Goal: Task Accomplishment & Management: Use online tool/utility

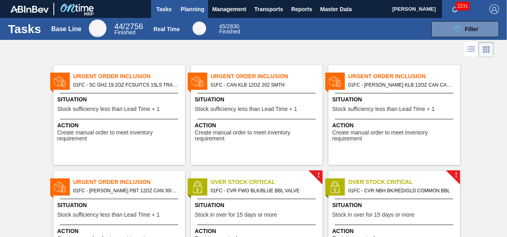
click at [201, 10] on span "Planning" at bounding box center [193, 9] width 24 height 10
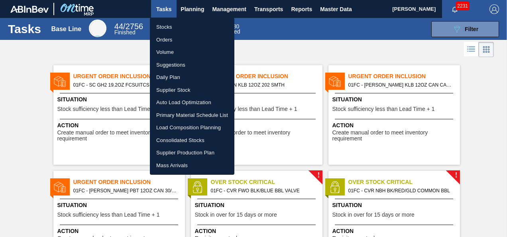
click at [175, 63] on li "Suggestions" at bounding box center [192, 65] width 85 height 13
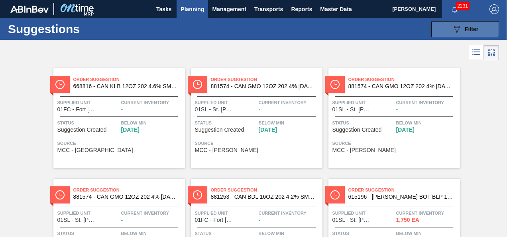
click at [445, 21] on button "089F7B8B-B2A5-4AFE-B5C0-19BA573D28AC Filter" at bounding box center [465, 29] width 68 height 16
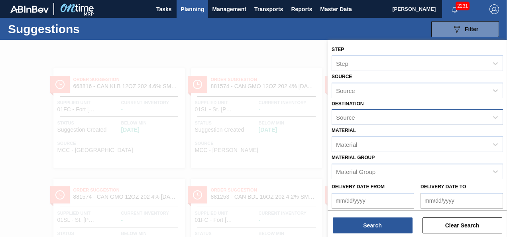
click at [421, 120] on div "Source" at bounding box center [410, 118] width 156 height 12
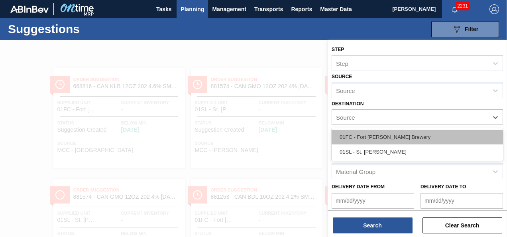
click at [407, 138] on div "01FC - Fort [PERSON_NAME] Brewery" at bounding box center [417, 137] width 171 height 15
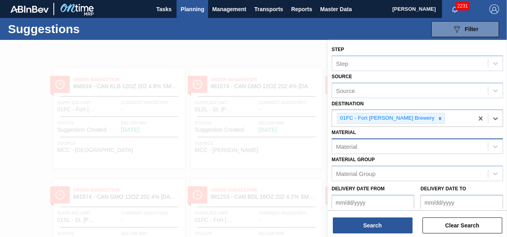
click at [395, 142] on div "Material" at bounding box center [410, 147] width 156 height 12
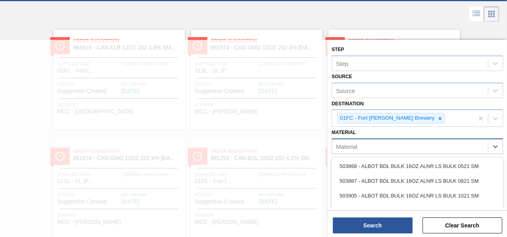
scroll to position [42, 0]
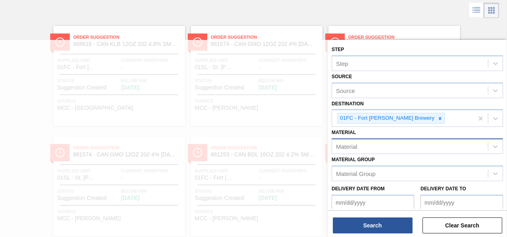
click at [377, 150] on div "Material" at bounding box center [410, 147] width 156 height 12
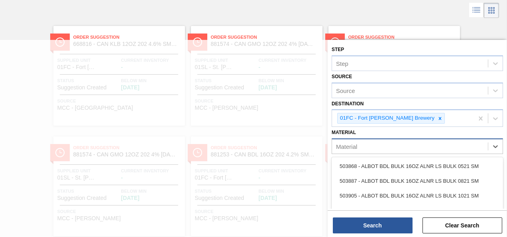
scroll to position [85, 0]
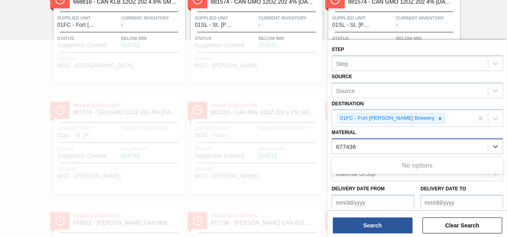
type input "677436"
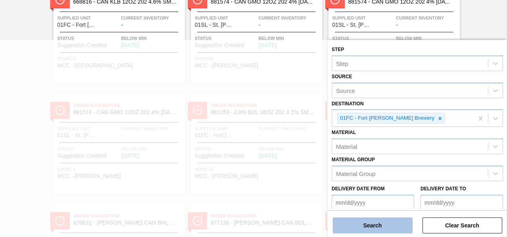
click at [368, 223] on button "Search" at bounding box center [373, 225] width 80 height 16
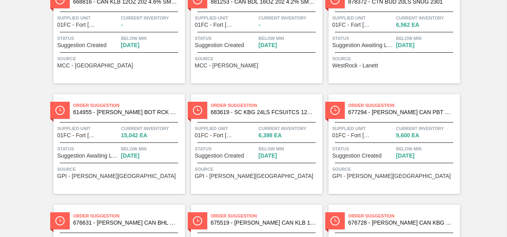
scroll to position [0, 0]
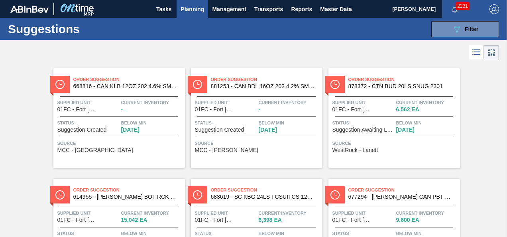
click at [187, 15] on button "Planning" at bounding box center [192, 9] width 31 height 18
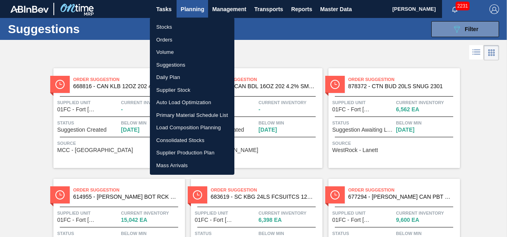
click at [192, 124] on li "Load Composition Planning" at bounding box center [192, 127] width 85 height 13
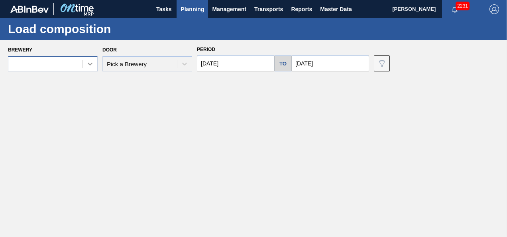
click at [86, 65] on icon at bounding box center [90, 64] width 8 height 8
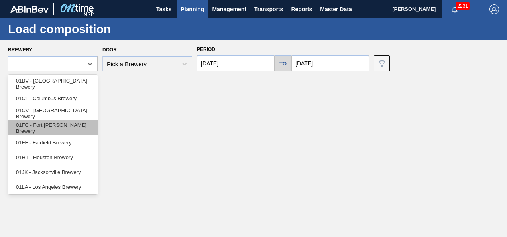
click at [73, 128] on div "01FC - Fort [PERSON_NAME] Brewery" at bounding box center [53, 127] width 90 height 15
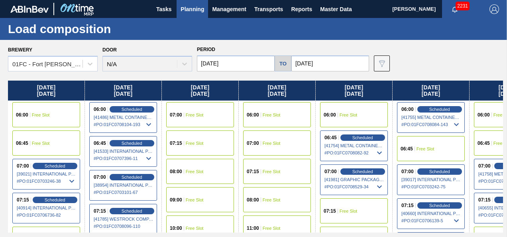
click at [184, 66] on div "Door N/A" at bounding box center [147, 57] width 90 height 27
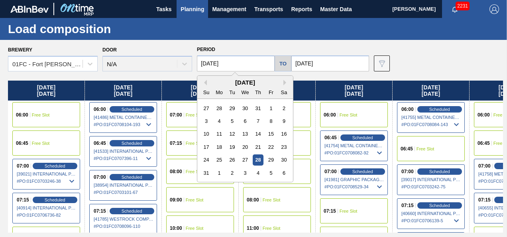
click at [259, 66] on input "08/28/2025" at bounding box center [236, 63] width 78 height 16
click at [298, 49] on div "Period 08/28/2025 Previous Month Next Month August 2025 Su Mo Tu We Th Fr Sa 27…" at bounding box center [283, 58] width 172 height 28
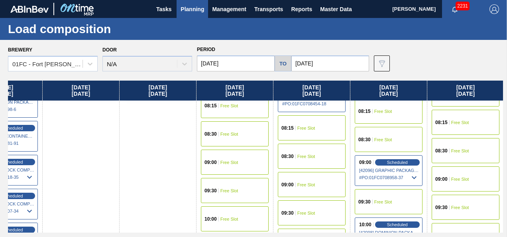
scroll to position [219, 119]
click at [385, 121] on div "08:15 Free Slot" at bounding box center [389, 110] width 68 height 25
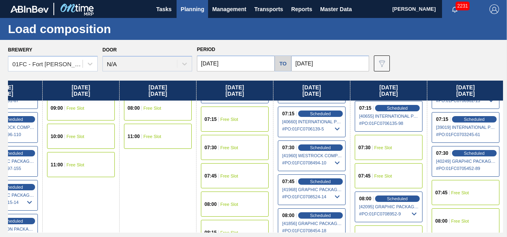
scroll to position [132, 119]
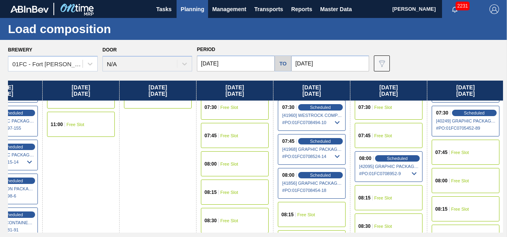
click at [187, 6] on span "Planning" at bounding box center [193, 9] width 24 height 10
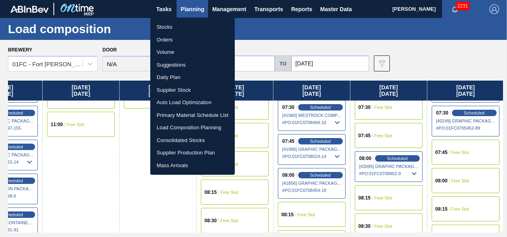
click at [189, 64] on li "Suggestions" at bounding box center [192, 65] width 85 height 13
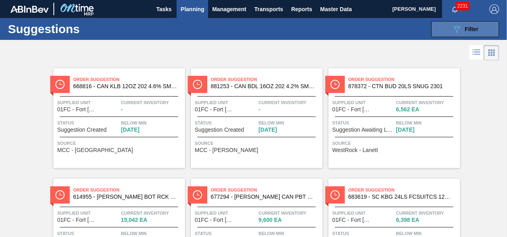
click at [462, 33] on div "089F7B8B-B2A5-4AFE-B5C0-19BA573D28AC Filter" at bounding box center [465, 29] width 26 height 10
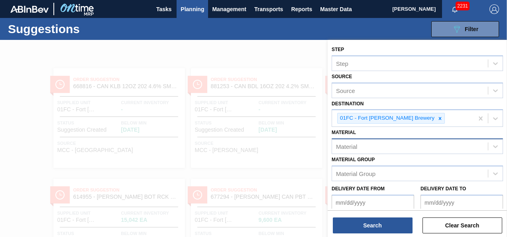
click at [417, 147] on div "Material" at bounding box center [410, 147] width 156 height 12
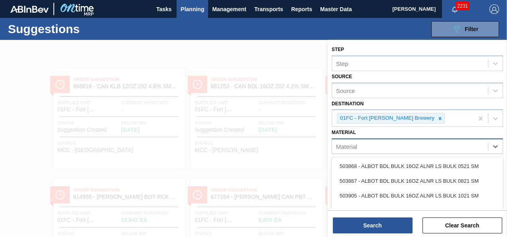
scroll to position [42, 0]
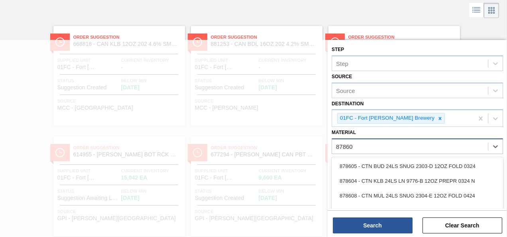
type input "878608"
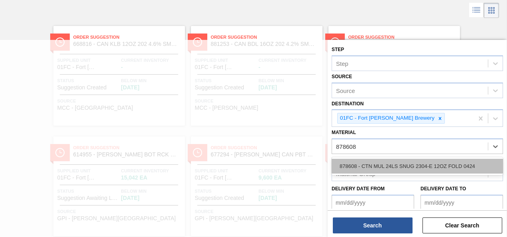
click at [411, 165] on div "878608 - CTN MUL 24LS SNUG 2304-E 12OZ FOLD 0424" at bounding box center [417, 166] width 171 height 15
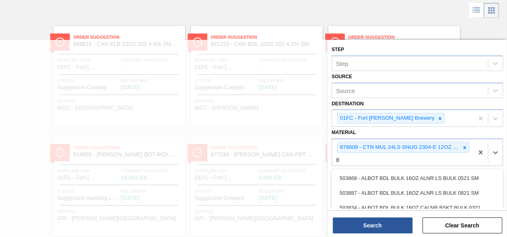
scroll to position [96, 0]
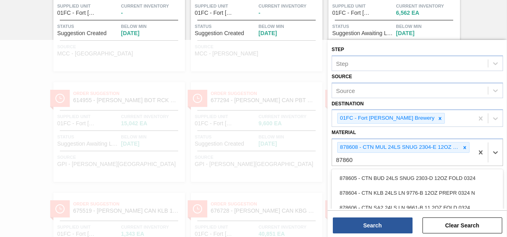
type input "878605"
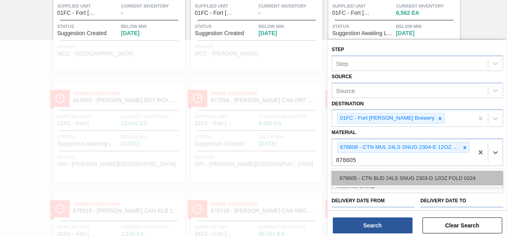
click at [404, 173] on div "878605 - CTN BUD 24LS SNUG 2303-D 12OZ FOLD 0324" at bounding box center [417, 178] width 171 height 15
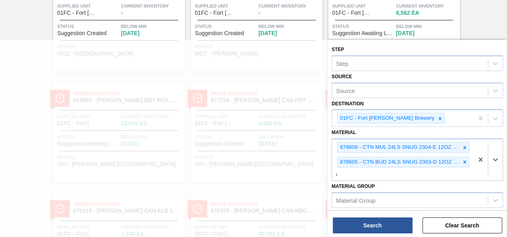
scroll to position [165, 0]
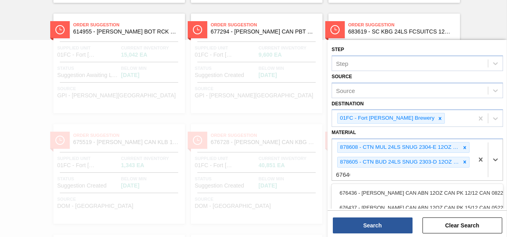
type input "676468"
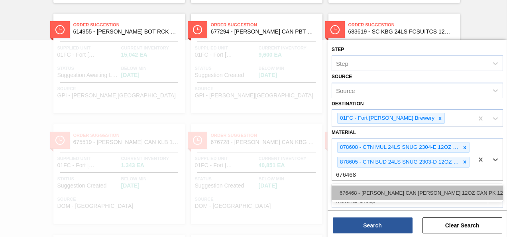
click at [404, 199] on div "676468 - [PERSON_NAME] CAN [PERSON_NAME] 12OZ CAN PK 12/12 CAN 0922" at bounding box center [417, 192] width 171 height 15
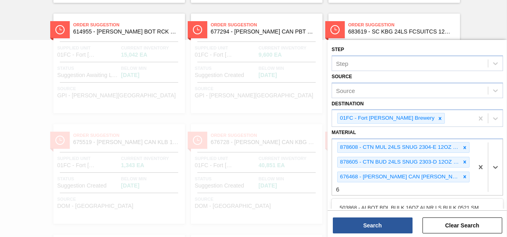
scroll to position [248, 0]
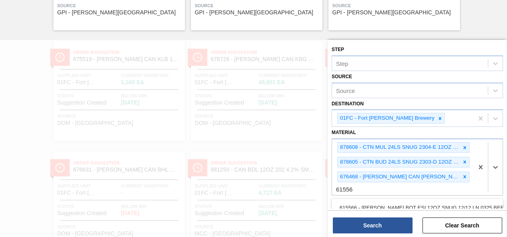
type input "615560"
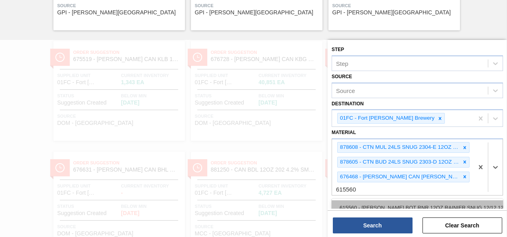
click at [403, 201] on div "615560 - [PERSON_NAME] BOT RNR 12OZ RAINIER SNUG 12/12 12O" at bounding box center [417, 207] width 171 height 15
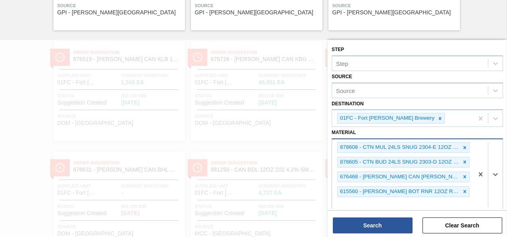
scroll to position [23, 0]
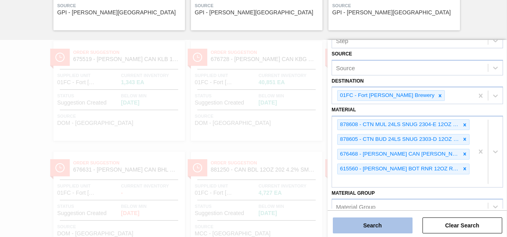
click at [369, 224] on button "Search" at bounding box center [373, 225] width 80 height 16
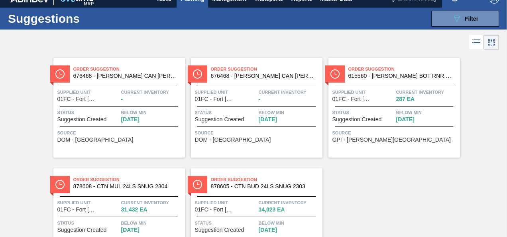
scroll to position [9, 0]
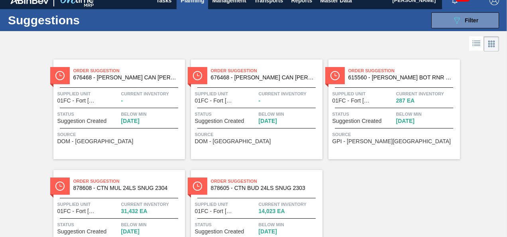
click at [472, 47] on icon at bounding box center [477, 44] width 10 height 10
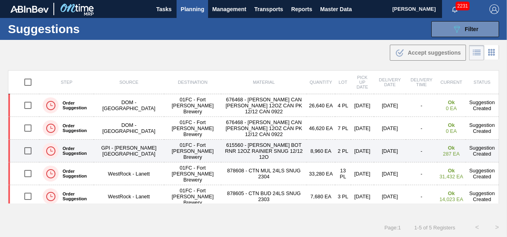
scroll to position [3, 0]
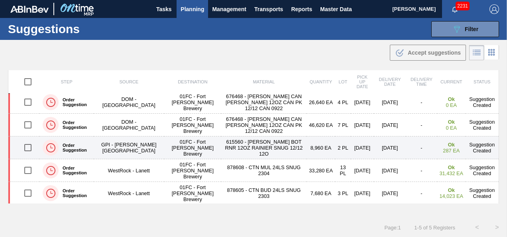
click at [28, 147] on input "checkbox" at bounding box center [28, 147] width 17 height 17
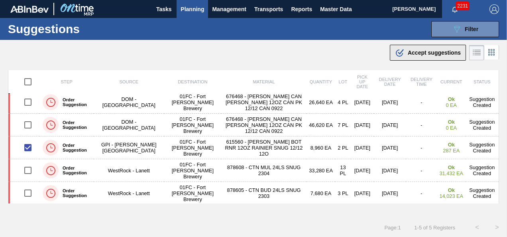
click at [421, 53] on span "Accept suggestions" at bounding box center [434, 52] width 53 height 6
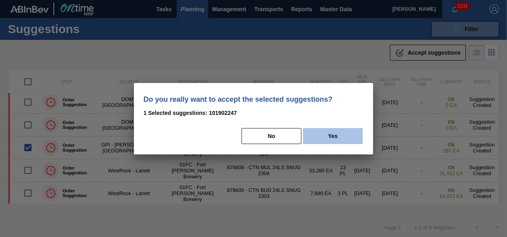
click at [328, 140] on button "Yes" at bounding box center [333, 136] width 60 height 16
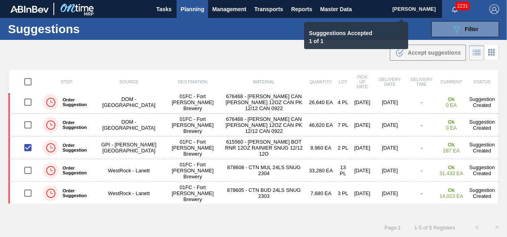
checkbox input "false"
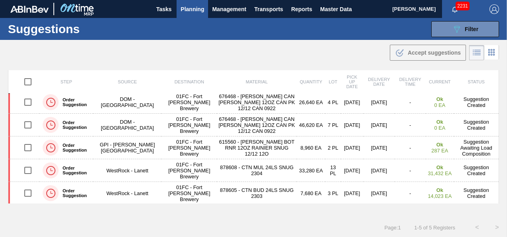
click at [185, 10] on span "Planning" at bounding box center [193, 9] width 24 height 10
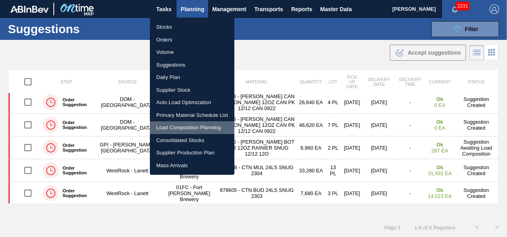
click at [185, 124] on li "Load Composition Planning" at bounding box center [192, 127] width 85 height 13
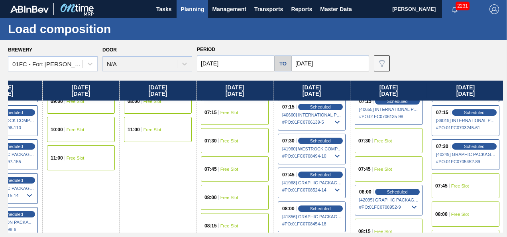
scroll to position [99, 119]
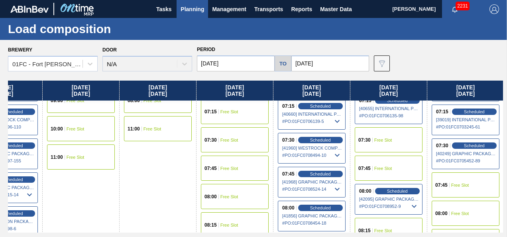
click at [474, 210] on div "08:00 Free Slot" at bounding box center [466, 213] width 68 height 25
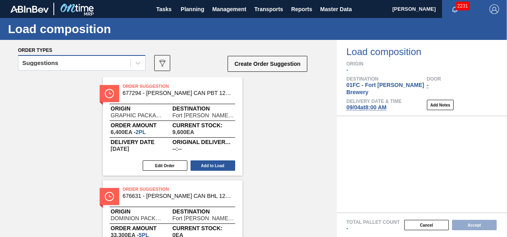
click at [100, 64] on div "Suggestions" at bounding box center [74, 63] width 112 height 12
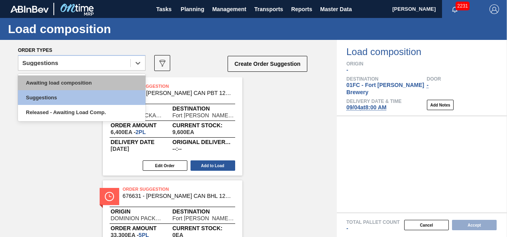
click at [95, 79] on div "Awaiting load composition" at bounding box center [82, 82] width 128 height 15
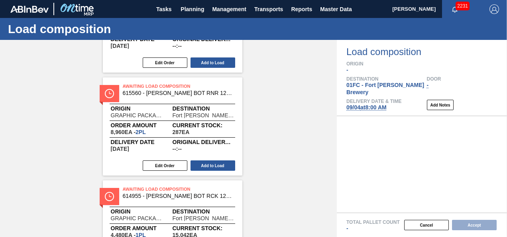
scroll to position [243, 0]
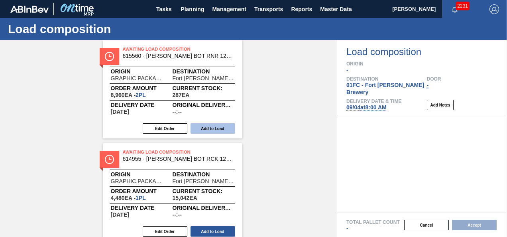
click at [205, 126] on button "Add to Load" at bounding box center [213, 128] width 45 height 10
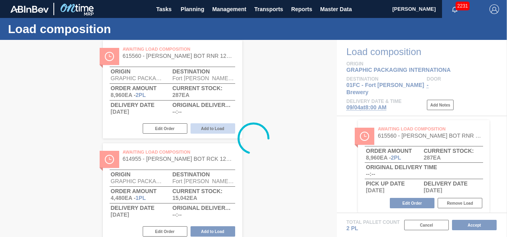
scroll to position [0, 0]
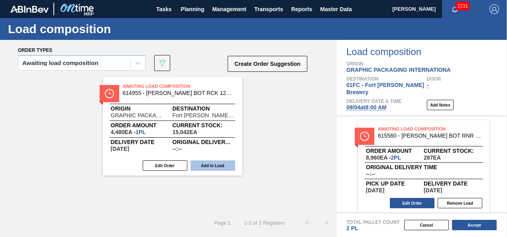
click at [209, 164] on button "Add to Load" at bounding box center [213, 165] width 45 height 10
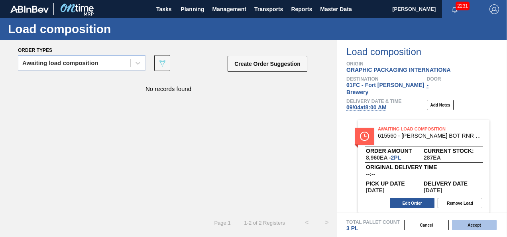
click at [474, 226] on button "Accept" at bounding box center [474, 225] width 45 height 10
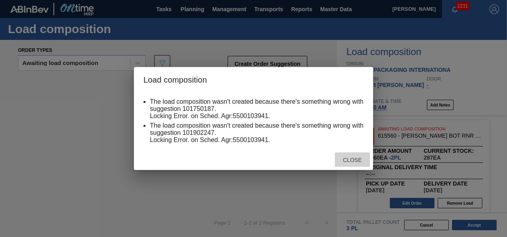
click at [354, 162] on span "Close" at bounding box center [351, 160] width 31 height 6
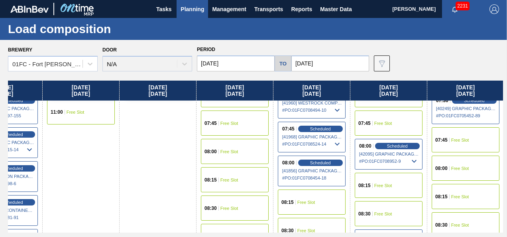
scroll to position [145, 119]
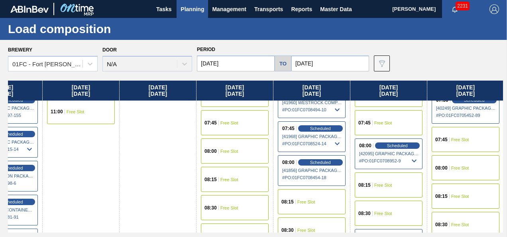
click at [463, 167] on span "Free Slot" at bounding box center [460, 167] width 18 height 5
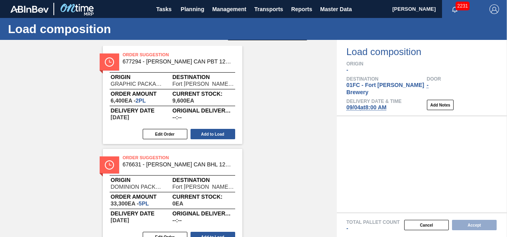
scroll to position [29, 0]
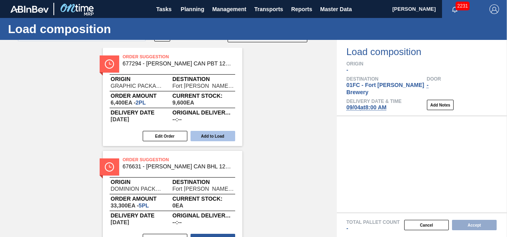
click at [220, 139] on button "Add to Load" at bounding box center [213, 136] width 45 height 10
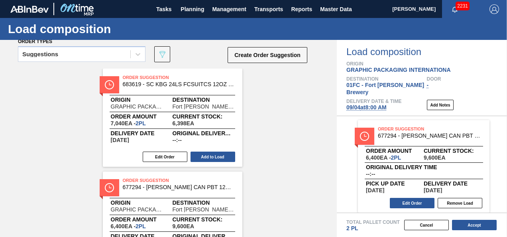
scroll to position [0, 0]
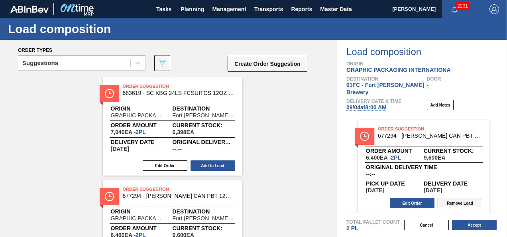
click at [458, 200] on button "Remove Load" at bounding box center [460, 203] width 45 height 10
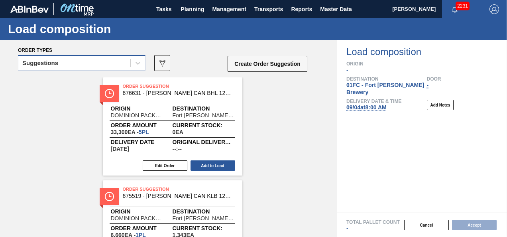
click at [105, 62] on div "Suggestions" at bounding box center [74, 63] width 112 height 12
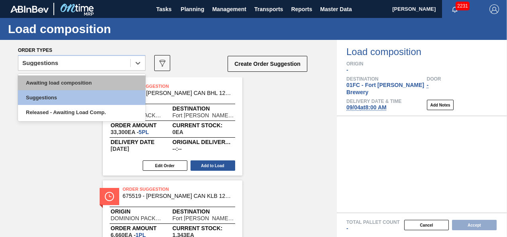
click at [93, 84] on div "Awaiting load composition" at bounding box center [82, 82] width 128 height 15
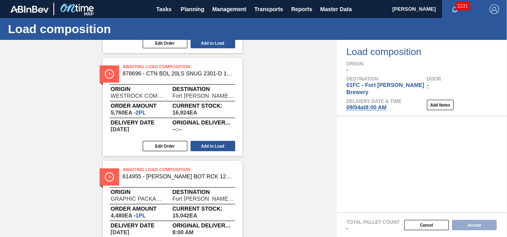
scroll to position [161, 0]
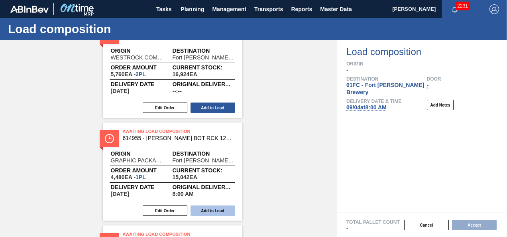
click at [215, 214] on button "Add to Load" at bounding box center [213, 210] width 45 height 10
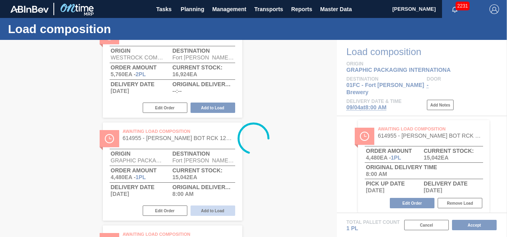
scroll to position [0, 0]
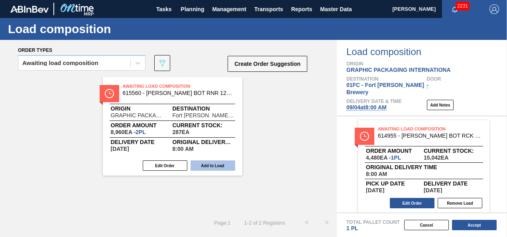
click at [210, 164] on button "Add to Load" at bounding box center [213, 165] width 45 height 10
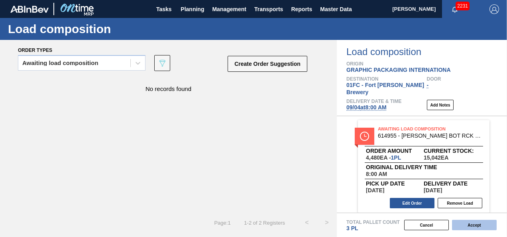
click at [471, 220] on button "Accept" at bounding box center [474, 225] width 45 height 10
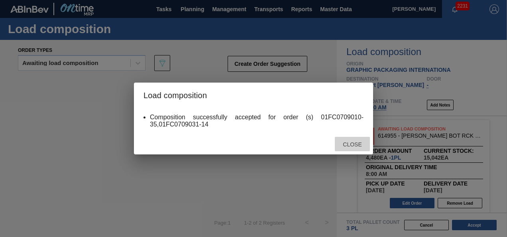
click at [346, 144] on span "Close" at bounding box center [351, 144] width 31 height 6
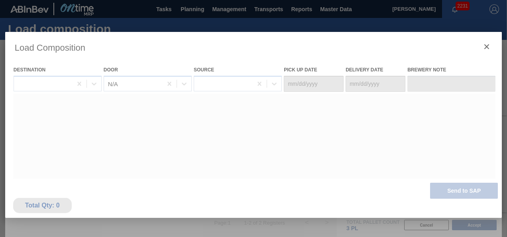
type Date "[DATE]"
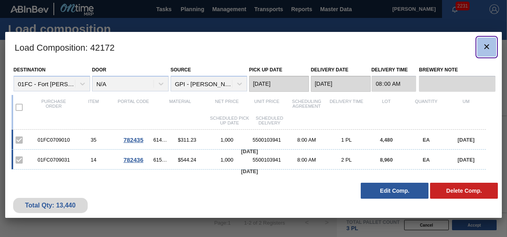
click at [488, 42] on icon "botão de ícone" at bounding box center [487, 47] width 10 height 10
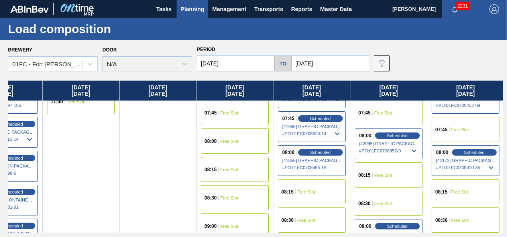
scroll to position [263, 119]
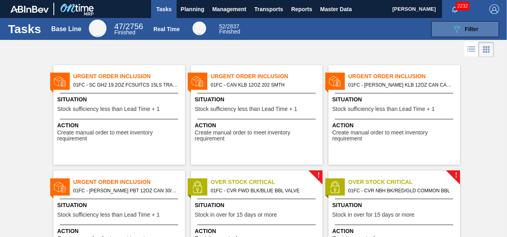
click at [474, 31] on span "Filter" at bounding box center [472, 29] width 14 height 6
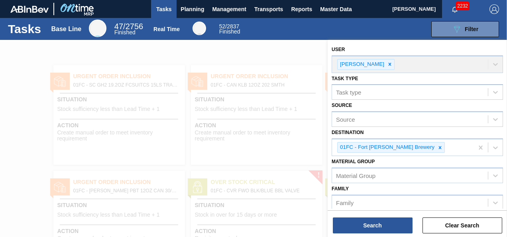
click at [293, 50] on div at bounding box center [253, 158] width 507 height 237
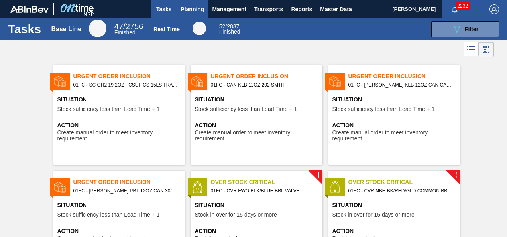
click at [193, 11] on span "Planning" at bounding box center [193, 9] width 24 height 10
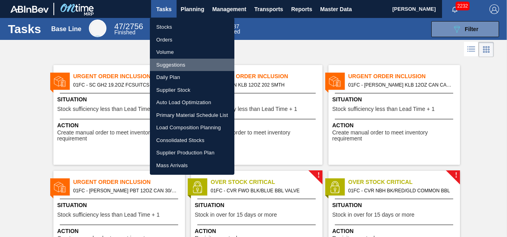
click at [188, 62] on li "Suggestions" at bounding box center [192, 65] width 85 height 13
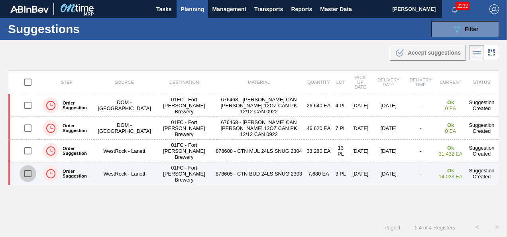
click at [29, 165] on input "checkbox" at bounding box center [28, 173] width 17 height 17
checkbox input "true"
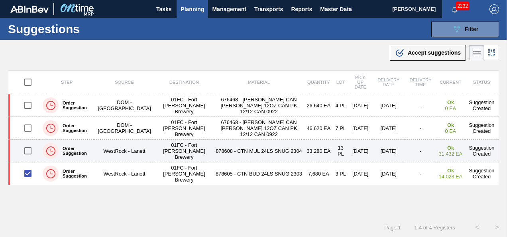
click at [30, 151] on input "checkbox" at bounding box center [28, 150] width 17 height 17
checkbox input "true"
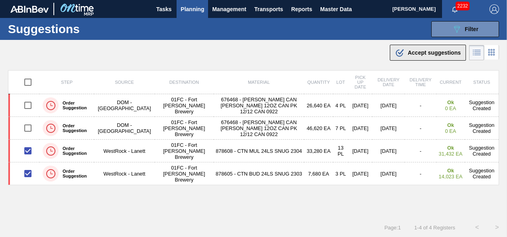
click at [423, 59] on button ".b{fill:var(--color-action-default)} Accept suggestions" at bounding box center [428, 53] width 76 height 16
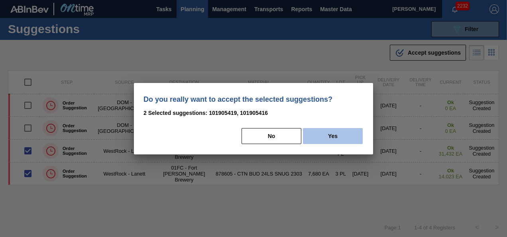
click at [338, 139] on button "Yes" at bounding box center [333, 136] width 60 height 16
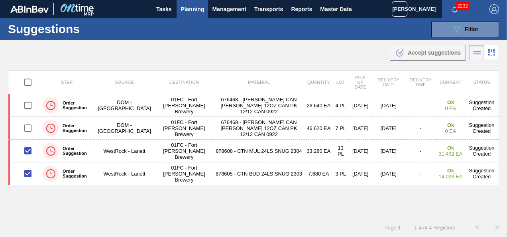
click at [336, 59] on div ".b{fill:var(--color-action-default)} Accept suggestions" at bounding box center [253, 51] width 507 height 22
click at [189, 6] on span "Planning" at bounding box center [193, 9] width 24 height 10
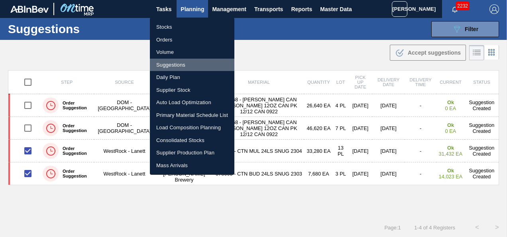
click at [182, 61] on li "Suggestions" at bounding box center [192, 65] width 85 height 13
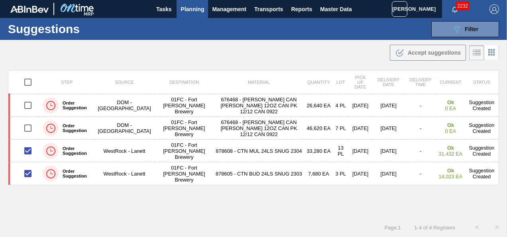
click at [305, 203] on div "Step Source Destination Material Quantity Lot Pick up Date Delivery Date Delive…" at bounding box center [253, 143] width 507 height 147
click at [459, 33] on icon "089F7B8B-B2A5-4AFE-B5C0-19BA573D28AC" at bounding box center [457, 29] width 10 height 10
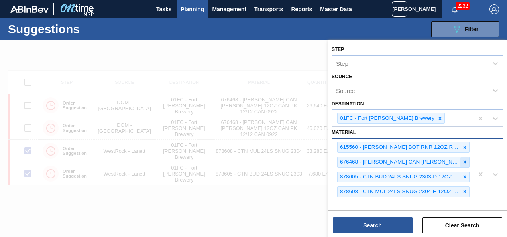
click at [464, 160] on icon at bounding box center [465, 162] width 6 height 6
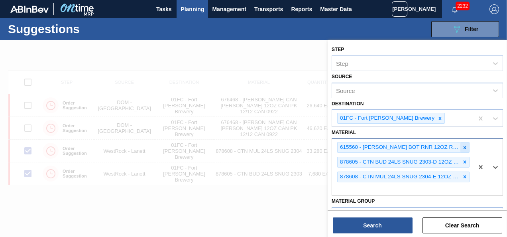
click at [464, 147] on icon at bounding box center [465, 147] width 3 height 3
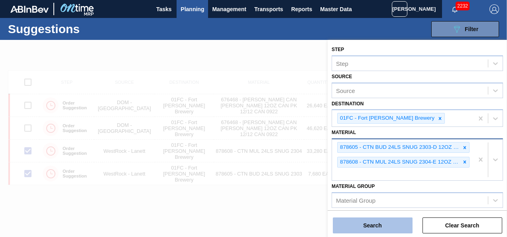
click at [385, 218] on button "Search" at bounding box center [373, 225] width 80 height 16
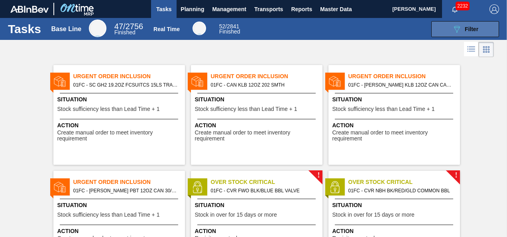
click at [452, 26] on icon "089F7B8B-B2A5-4AFE-B5C0-19BA573D28AC" at bounding box center [457, 29] width 10 height 10
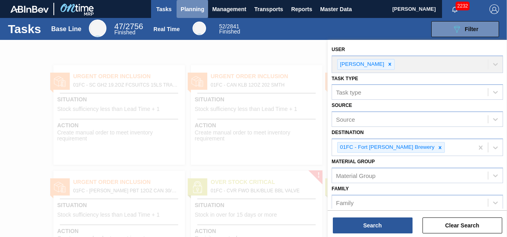
click at [195, 6] on span "Planning" at bounding box center [193, 9] width 24 height 10
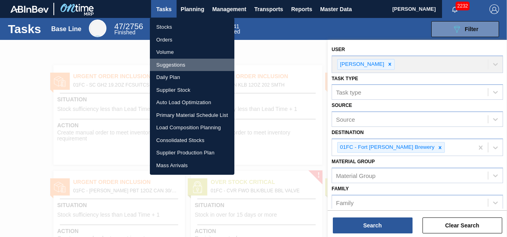
click at [181, 61] on li "Suggestions" at bounding box center [192, 65] width 85 height 13
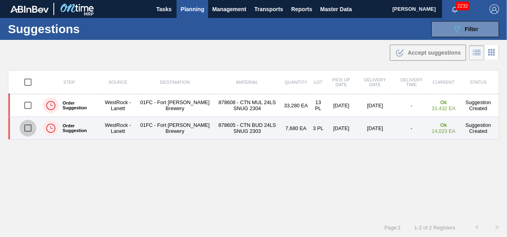
click at [31, 126] on input "checkbox" at bounding box center [28, 128] width 17 height 17
checkbox input "true"
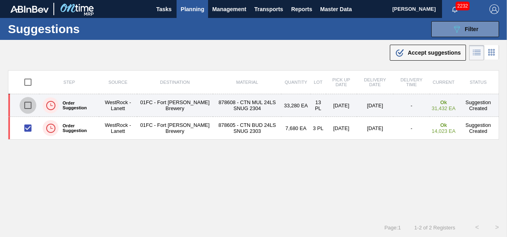
click at [31, 109] on input "checkbox" at bounding box center [28, 105] width 17 height 17
checkbox input "true"
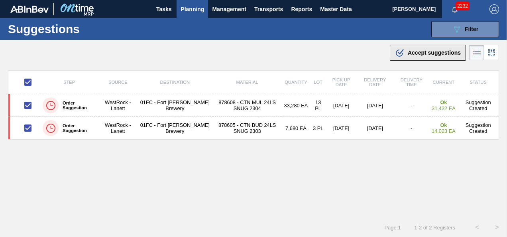
click at [409, 51] on span "Accept suggestions" at bounding box center [434, 52] width 53 height 6
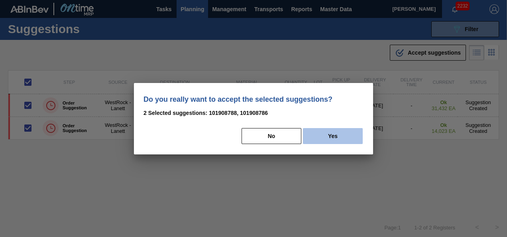
click at [322, 132] on button "Yes" at bounding box center [333, 136] width 60 height 16
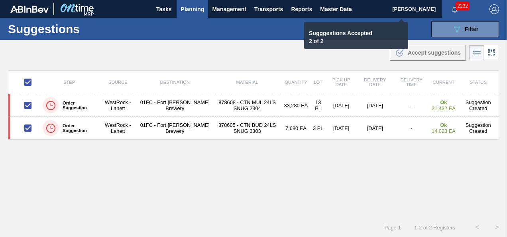
checkbox input "false"
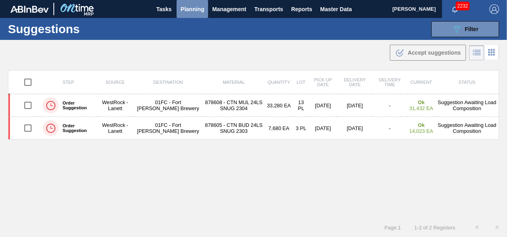
click at [195, 6] on span "Planning" at bounding box center [193, 9] width 24 height 10
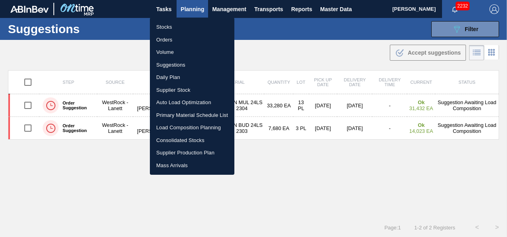
click at [190, 126] on li "Load Composition Planning" at bounding box center [192, 127] width 85 height 13
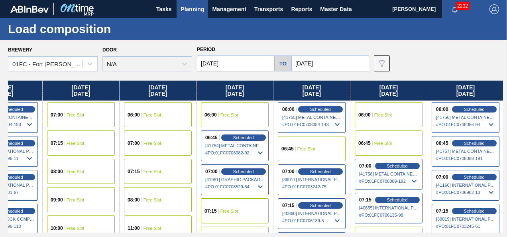
scroll to position [142, 119]
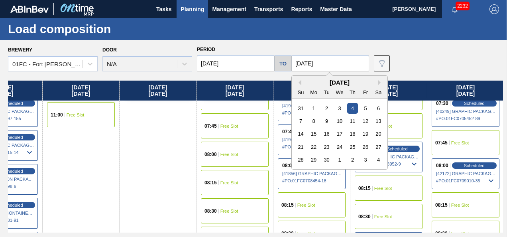
click at [339, 59] on input "[DATE]" at bounding box center [330, 63] width 78 height 16
click at [369, 106] on div "5" at bounding box center [365, 108] width 11 height 11
type input "[DATE]"
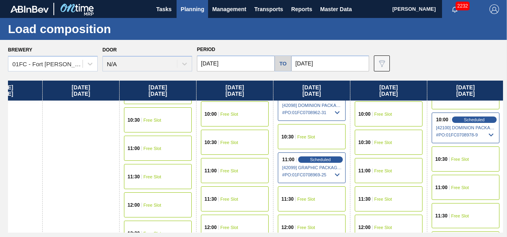
scroll to position [369, 196]
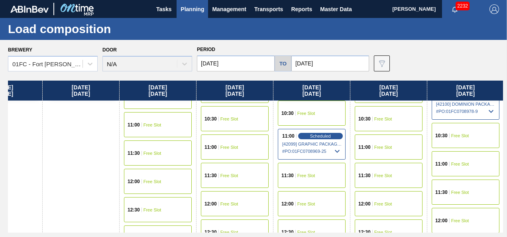
click at [466, 165] on div "11:00 Free Slot" at bounding box center [466, 163] width 68 height 25
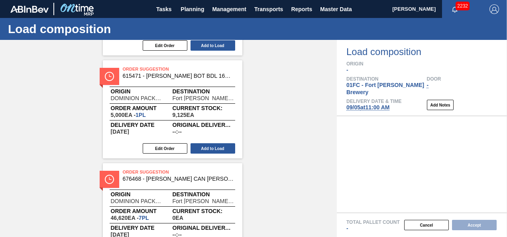
scroll to position [125, 0]
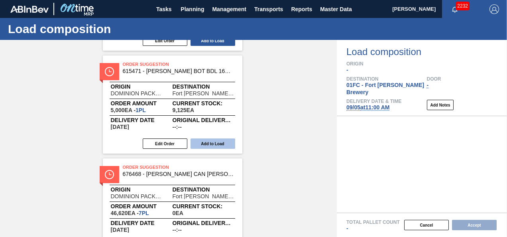
click at [223, 141] on button "Add to Load" at bounding box center [213, 143] width 45 height 10
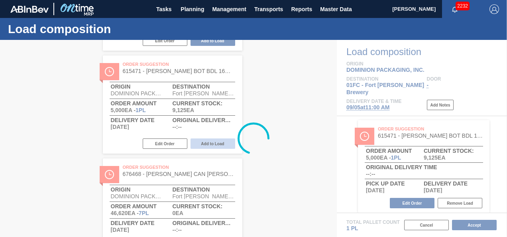
scroll to position [0, 0]
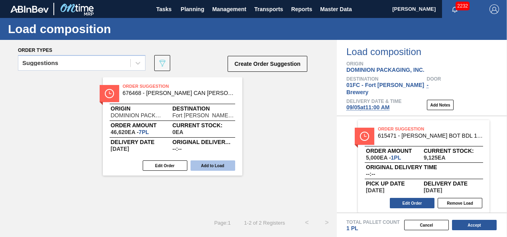
click at [214, 163] on button "Add to Load" at bounding box center [213, 165] width 45 height 10
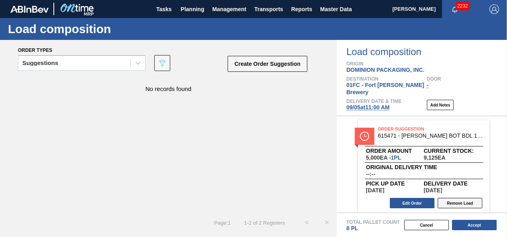
click at [450, 198] on button "Remove Load" at bounding box center [460, 203] width 45 height 10
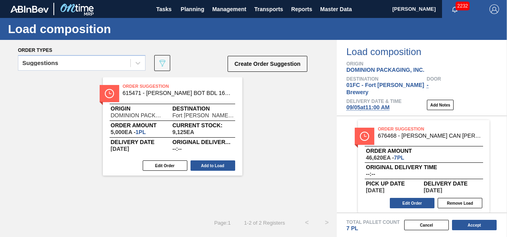
click at [450, 198] on button "Remove Load" at bounding box center [460, 203] width 45 height 10
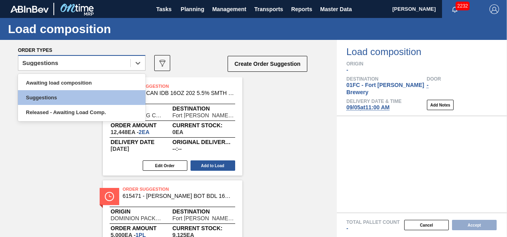
click at [88, 59] on div "Suggestions" at bounding box center [74, 63] width 112 height 12
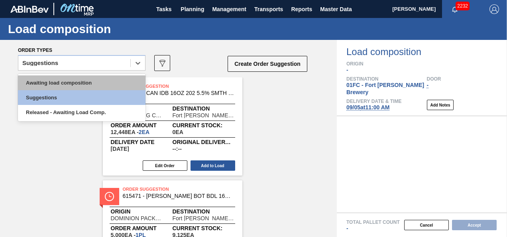
click at [77, 81] on div "Awaiting load composition" at bounding box center [82, 82] width 128 height 15
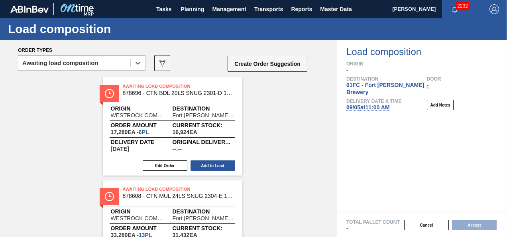
click at [220, 160] on div "Edit Order Add to Load" at bounding box center [169, 165] width 133 height 12
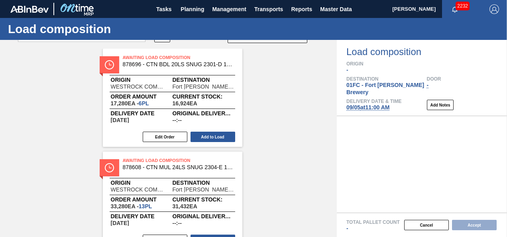
scroll to position [95, 0]
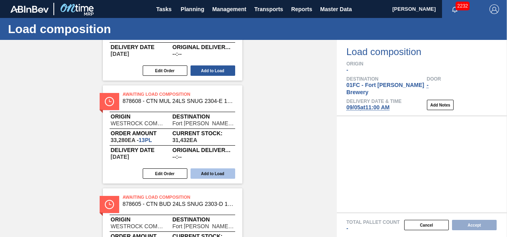
click at [209, 173] on button "Add to Load" at bounding box center [213, 173] width 45 height 10
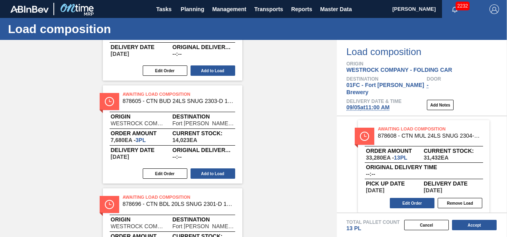
click at [209, 173] on button "Add to Load" at bounding box center [213, 173] width 45 height 10
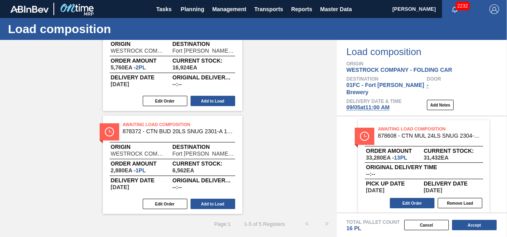
scroll to position [168, 0]
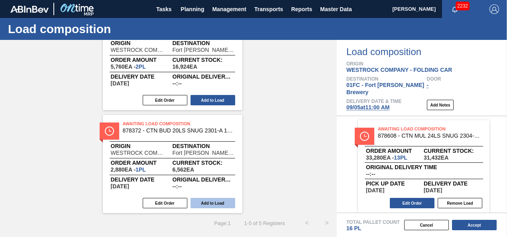
click at [217, 200] on button "Add to Load" at bounding box center [213, 203] width 45 height 10
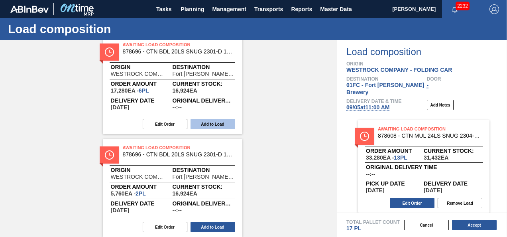
click at [223, 124] on button "Add to Load" at bounding box center [213, 124] width 45 height 10
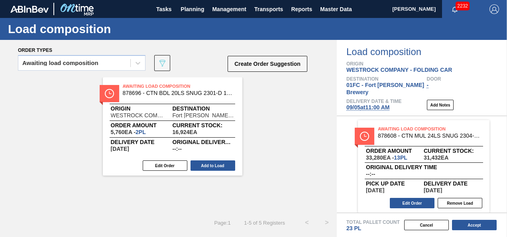
scroll to position [0, 0]
click at [210, 165] on button "Add to Load" at bounding box center [213, 165] width 45 height 10
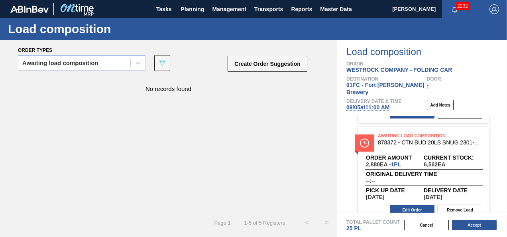
scroll to position [205, 0]
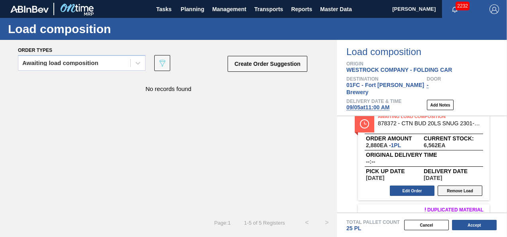
click at [452, 185] on button "Remove Load" at bounding box center [460, 190] width 45 height 10
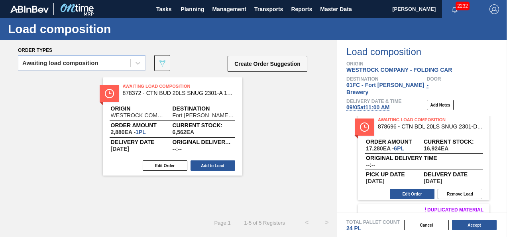
scroll to position [109, 0]
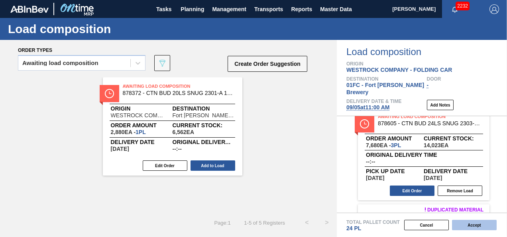
click at [466, 224] on button "Accept" at bounding box center [474, 225] width 45 height 10
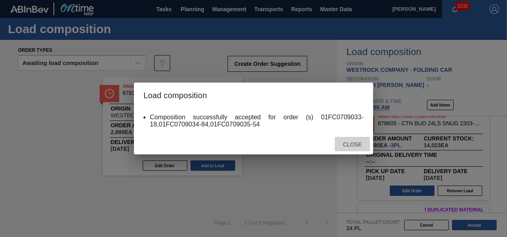
click at [359, 145] on span "Close" at bounding box center [351, 144] width 31 height 6
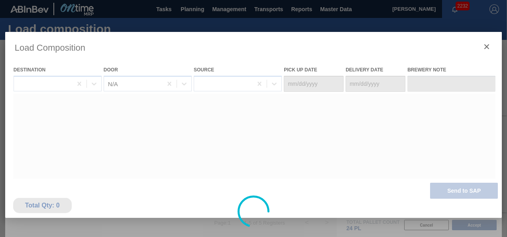
type Date "[DATE]"
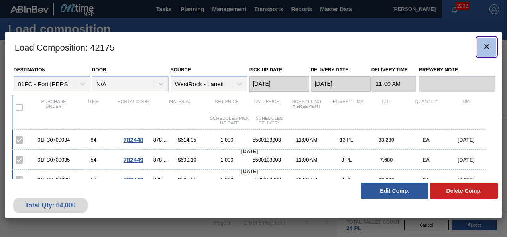
click at [486, 51] on icon "botão de ícone" at bounding box center [487, 47] width 10 height 10
